Goal: Task Accomplishment & Management: Use online tool/utility

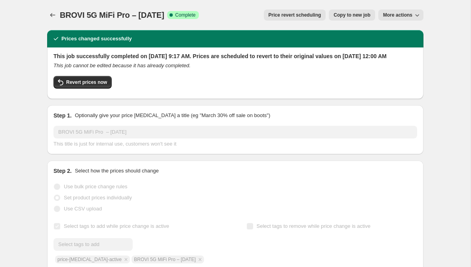
click at [52, 13] on icon "Price change jobs" at bounding box center [53, 15] width 8 height 8
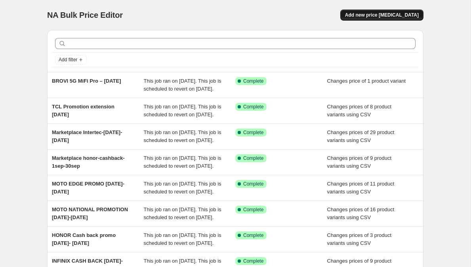
click at [395, 11] on button "Add new price [MEDICAL_DATA]" at bounding box center [381, 15] width 83 height 11
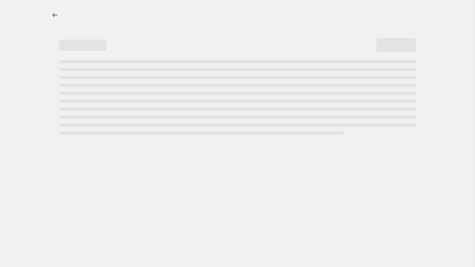
select select "percentage"
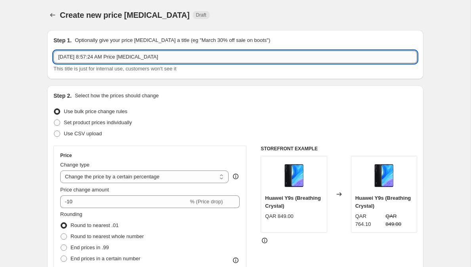
click at [189, 56] on input "[DATE] 8:57:24 AM Price [MEDICAL_DATA]" at bounding box center [235, 57] width 364 height 13
paste input "amsung Fold 7 & Flip 7 promo [DATE]-[DATE]"
type input "Samsung Fold 7 & Flip 7 promo [DATE]-[DATE]"
click at [82, 132] on span "Use CSV upload" at bounding box center [83, 134] width 38 height 6
click at [54, 131] on input "Use CSV upload" at bounding box center [54, 131] width 0 height 0
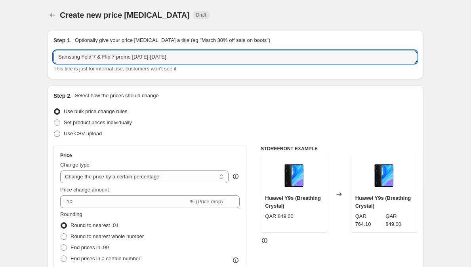
radio input "true"
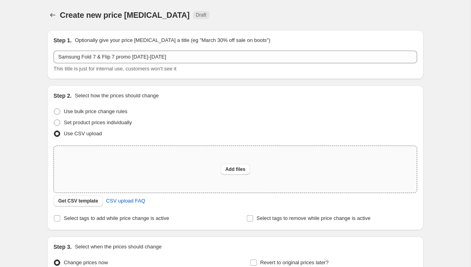
click at [216, 170] on div "Add files" at bounding box center [235, 169] width 363 height 47
type input "C:\fakepath\Samsung Fold 7 & Flip 7 promo [DATE]-[DATE].csv"
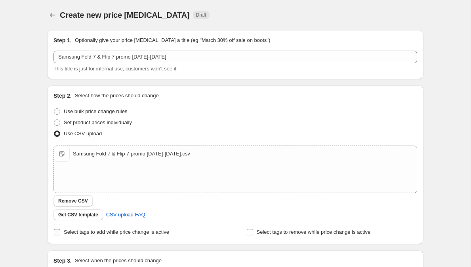
click at [77, 232] on span "Select tags to add while price change is active" at bounding box center [116, 232] width 105 height 6
click at [60, 232] on input "Select tags to add while price change is active" at bounding box center [57, 232] width 6 height 6
checkbox input "true"
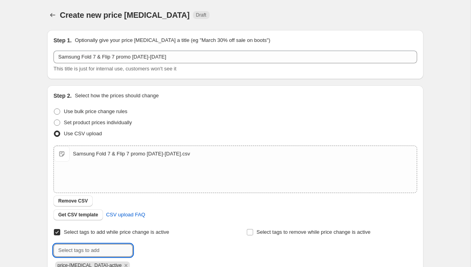
click at [100, 249] on input "text" at bounding box center [92, 250] width 79 height 13
paste input "Samsung Fold 7 & Flip 7 promo [DATE]-[DATE]"
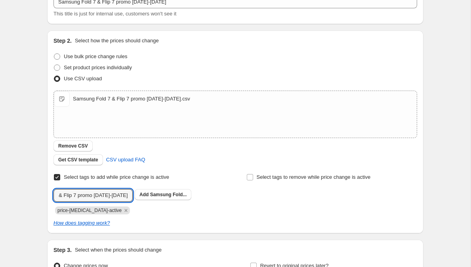
scroll to position [55, 0]
type input "Samsung Fold 7 & Flip 7 promo [DATE]-[DATE]"
click at [170, 193] on span "Samsung Fold..." at bounding box center [168, 195] width 37 height 6
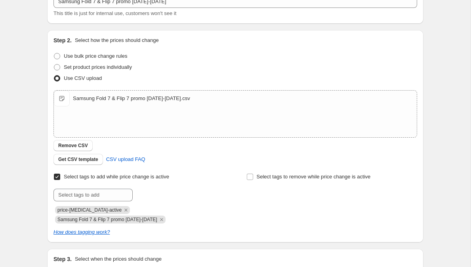
scroll to position [154, 0]
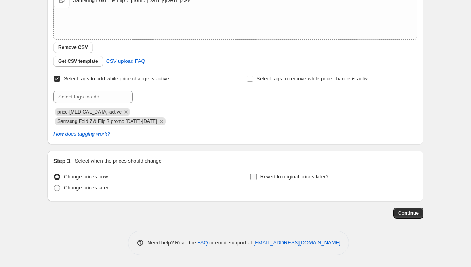
click at [263, 172] on label "Revert to original prices later?" at bounding box center [289, 177] width 79 height 11
click at [257, 174] on input "Revert to original prices later?" at bounding box center [253, 177] width 6 height 6
checkbox input "true"
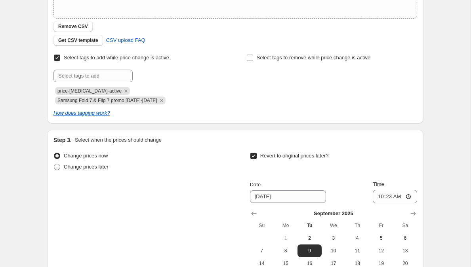
scroll to position [255, 0]
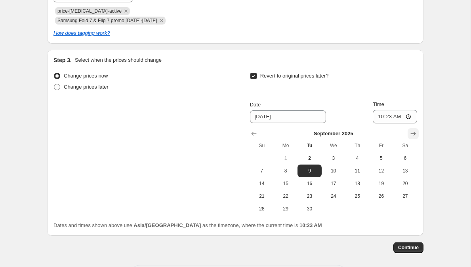
click at [412, 134] on icon "Show next month, October 2025" at bounding box center [413, 134] width 5 height 4
click at [334, 160] on span "1" at bounding box center [333, 158] width 17 height 6
type input "[DATE]"
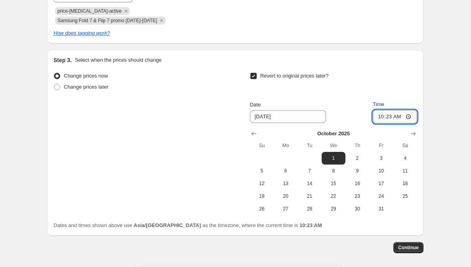
click at [376, 116] on input "10:23" at bounding box center [395, 116] width 44 height 13
type input "00:00"
click at [462, 88] on div "Create new price [MEDICAL_DATA]. This page is ready Create new price [MEDICAL_D…" at bounding box center [235, 23] width 471 height 557
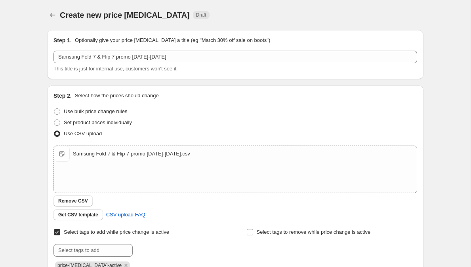
scroll to position [289, 0]
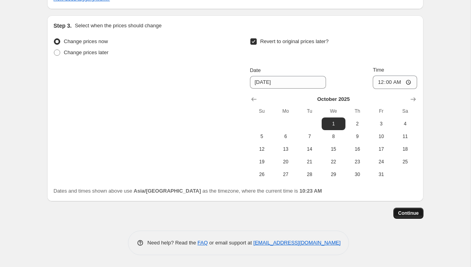
click at [405, 211] on span "Continue" at bounding box center [408, 213] width 21 height 6
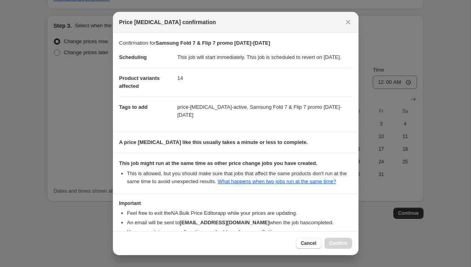
scroll to position [61, 0]
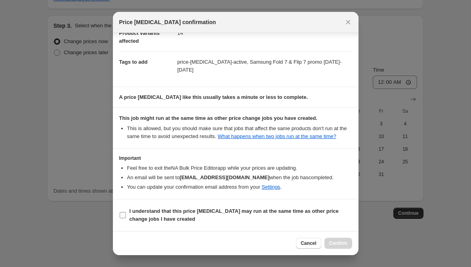
click at [252, 213] on b "I understand that this price [MEDICAL_DATA] may run at the same time as other p…" at bounding box center [234, 215] width 209 height 14
click at [126, 213] on input "I understand that this price [MEDICAL_DATA] may run at the same time as other p…" at bounding box center [123, 215] width 6 height 6
checkbox input "true"
click at [342, 244] on span "Confirm" at bounding box center [338, 244] width 18 height 6
